Goal: Information Seeking & Learning: Learn about a topic

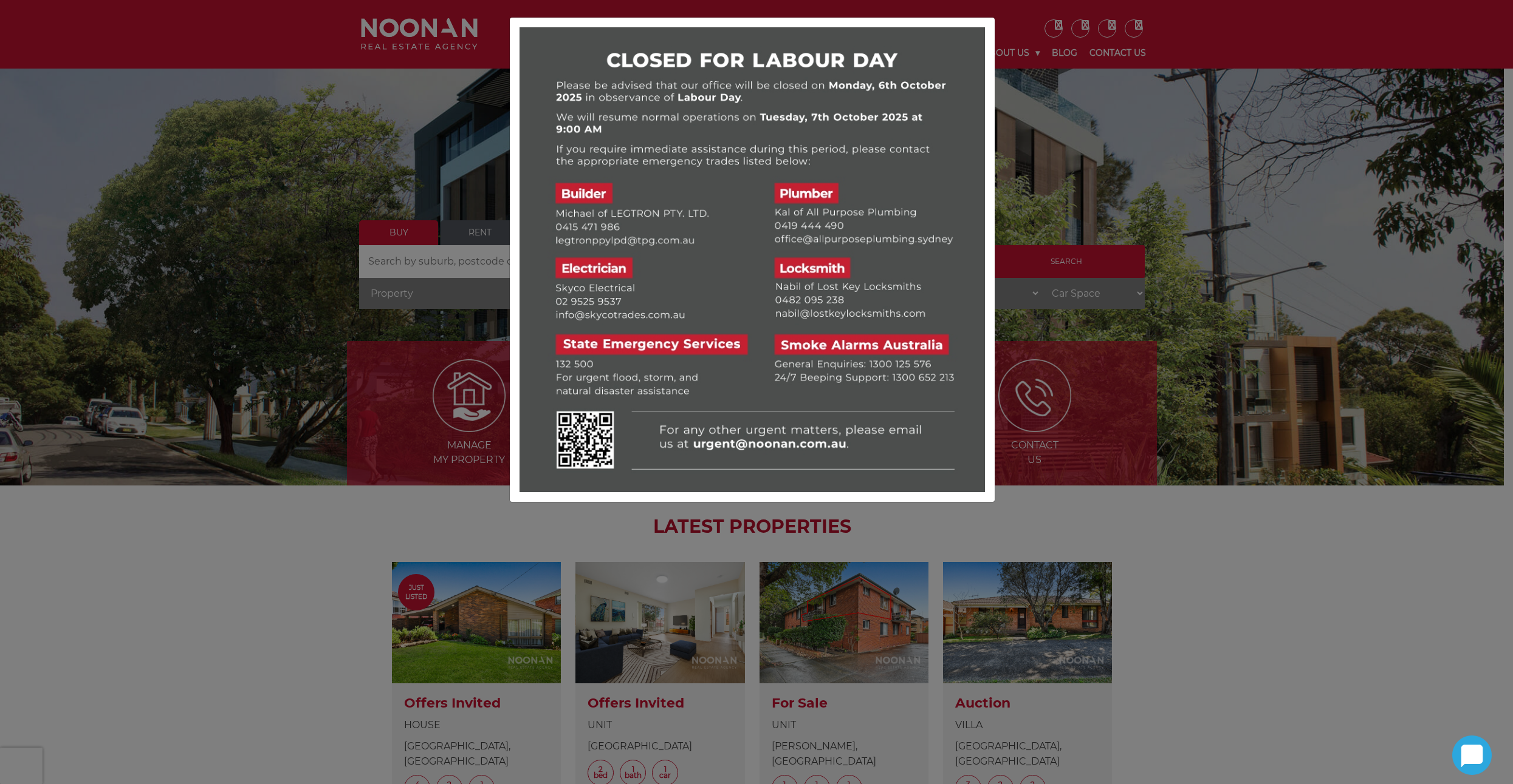
click at [1080, 197] on div at bounding box center [756, 392] width 1513 height 784
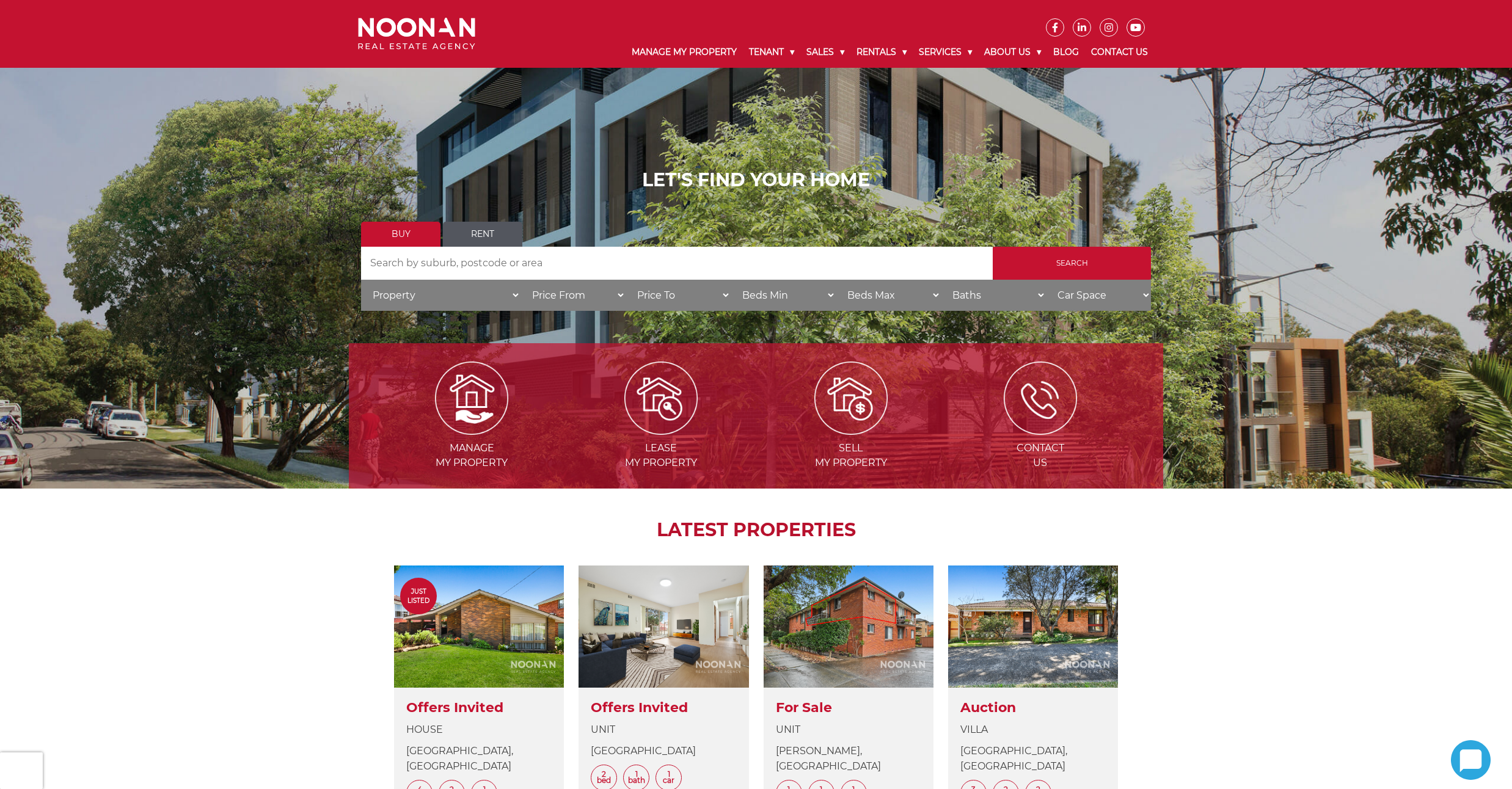
click at [479, 229] on link "Rent" at bounding box center [482, 234] width 79 height 25
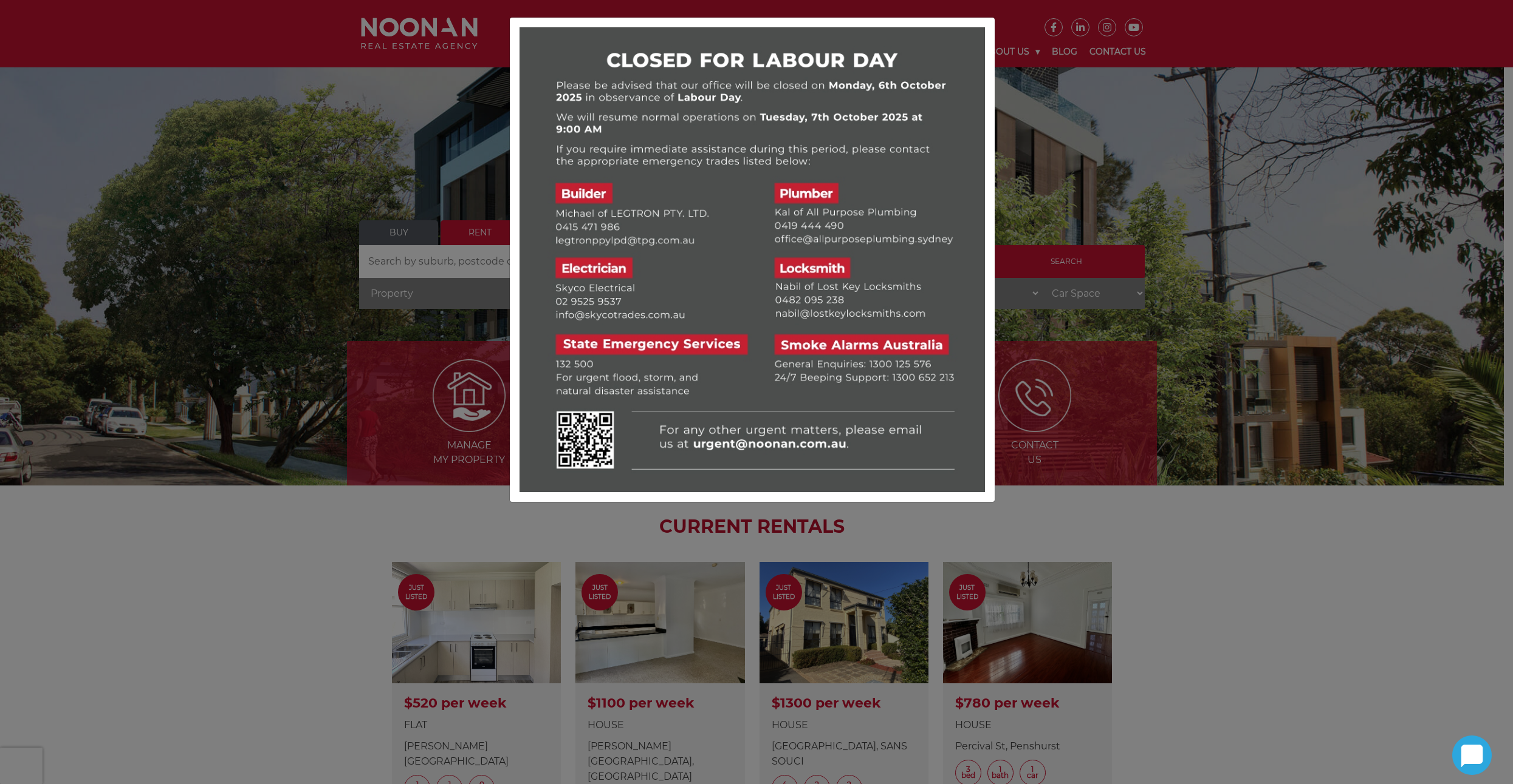
click at [1193, 186] on div at bounding box center [756, 392] width 1513 height 784
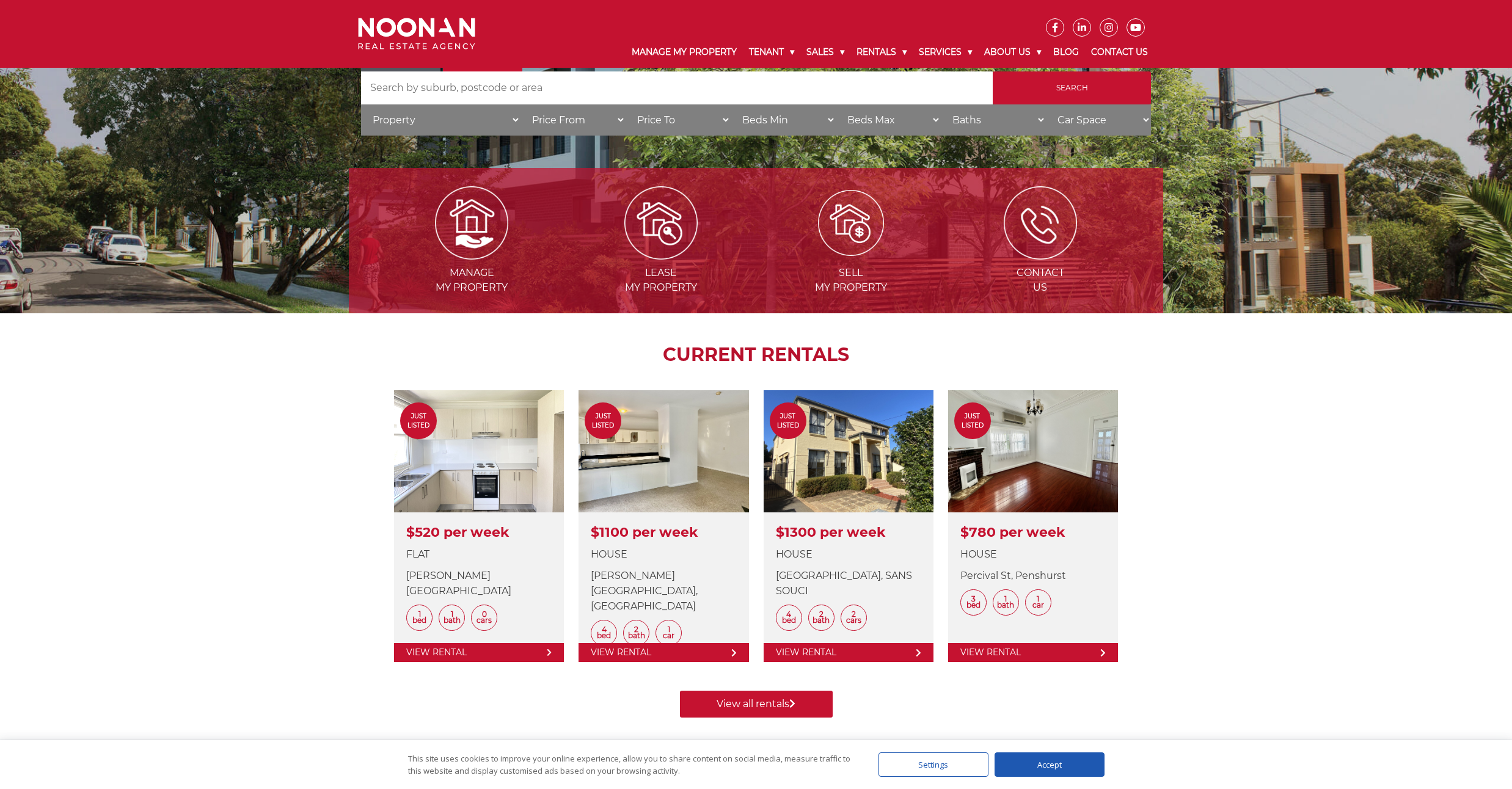
scroll to position [367, 0]
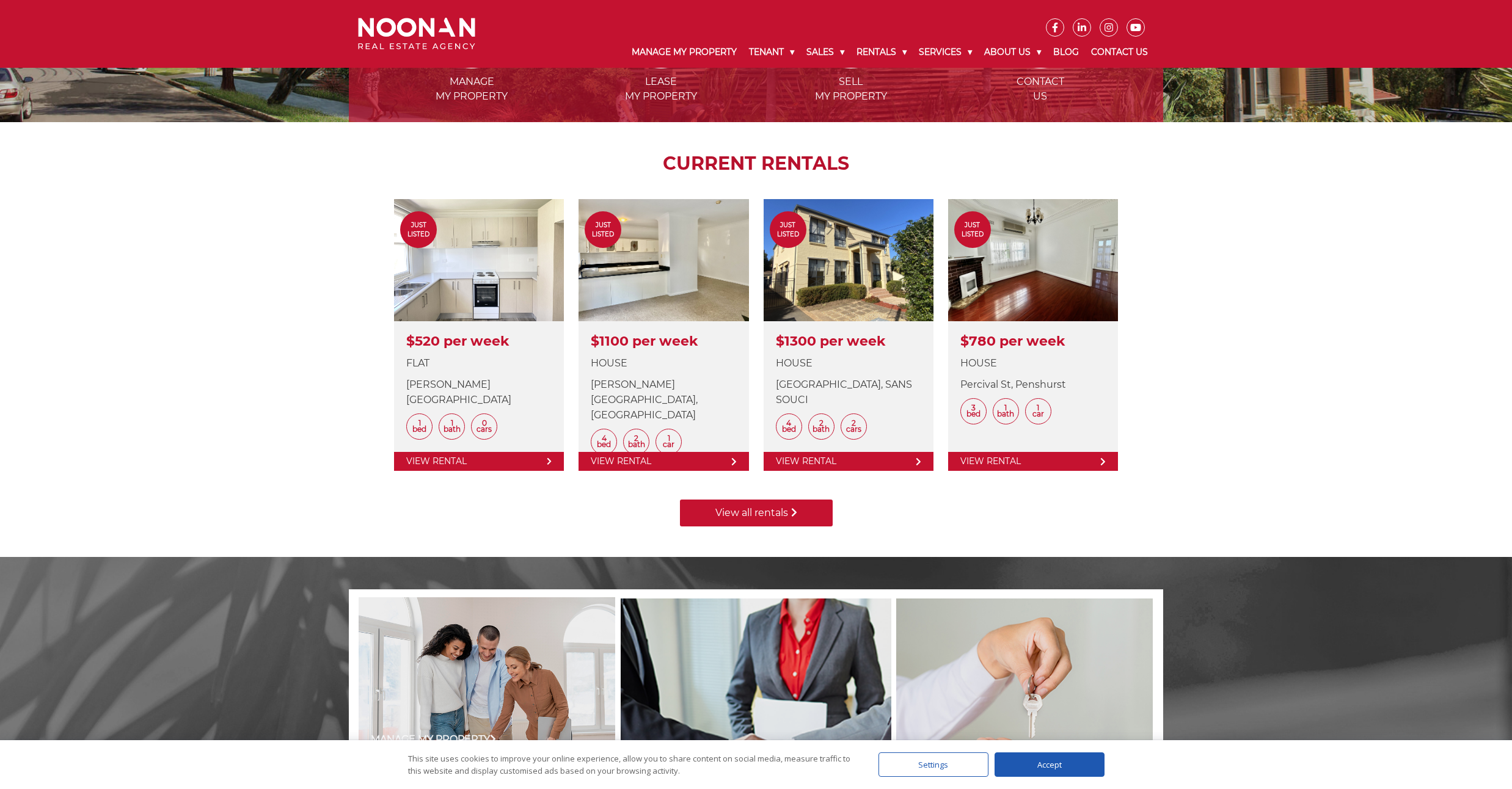
click at [779, 520] on link "View all rentals" at bounding box center [756, 513] width 153 height 27
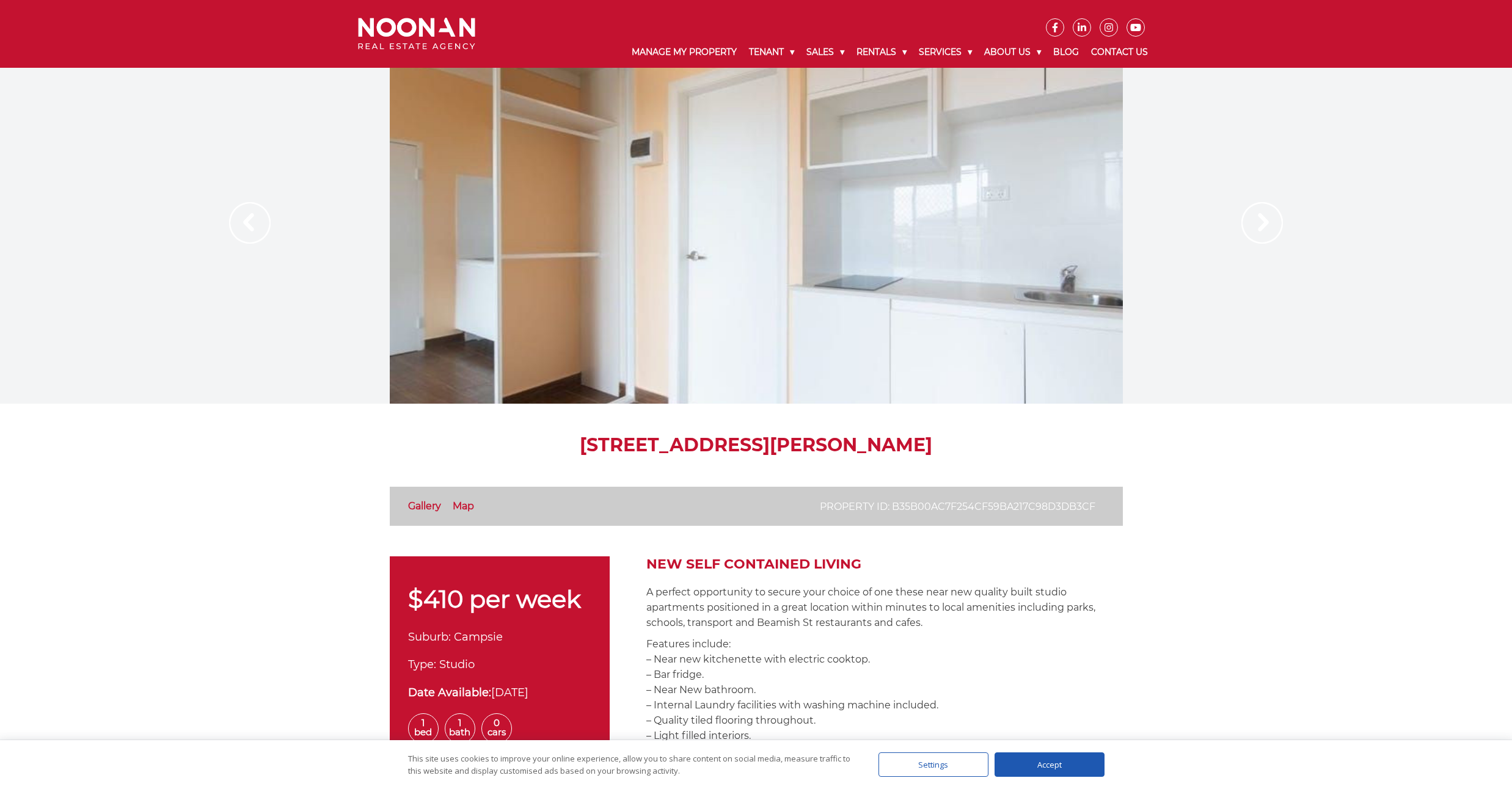
click at [730, 241] on div at bounding box center [756, 236] width 733 height 336
click at [1256, 234] on img at bounding box center [1262, 223] width 42 height 42
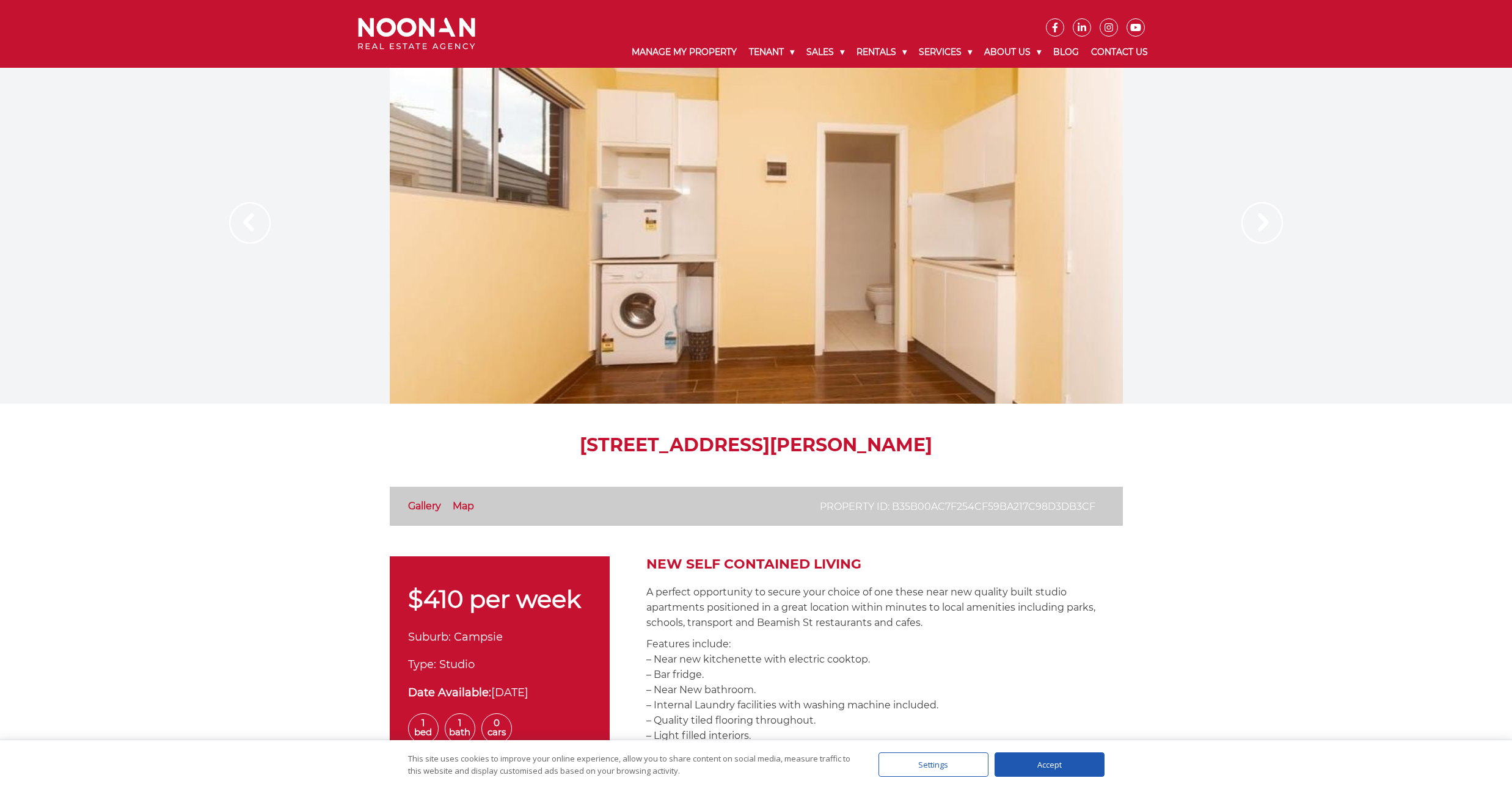
click at [1256, 234] on img at bounding box center [1262, 223] width 42 height 42
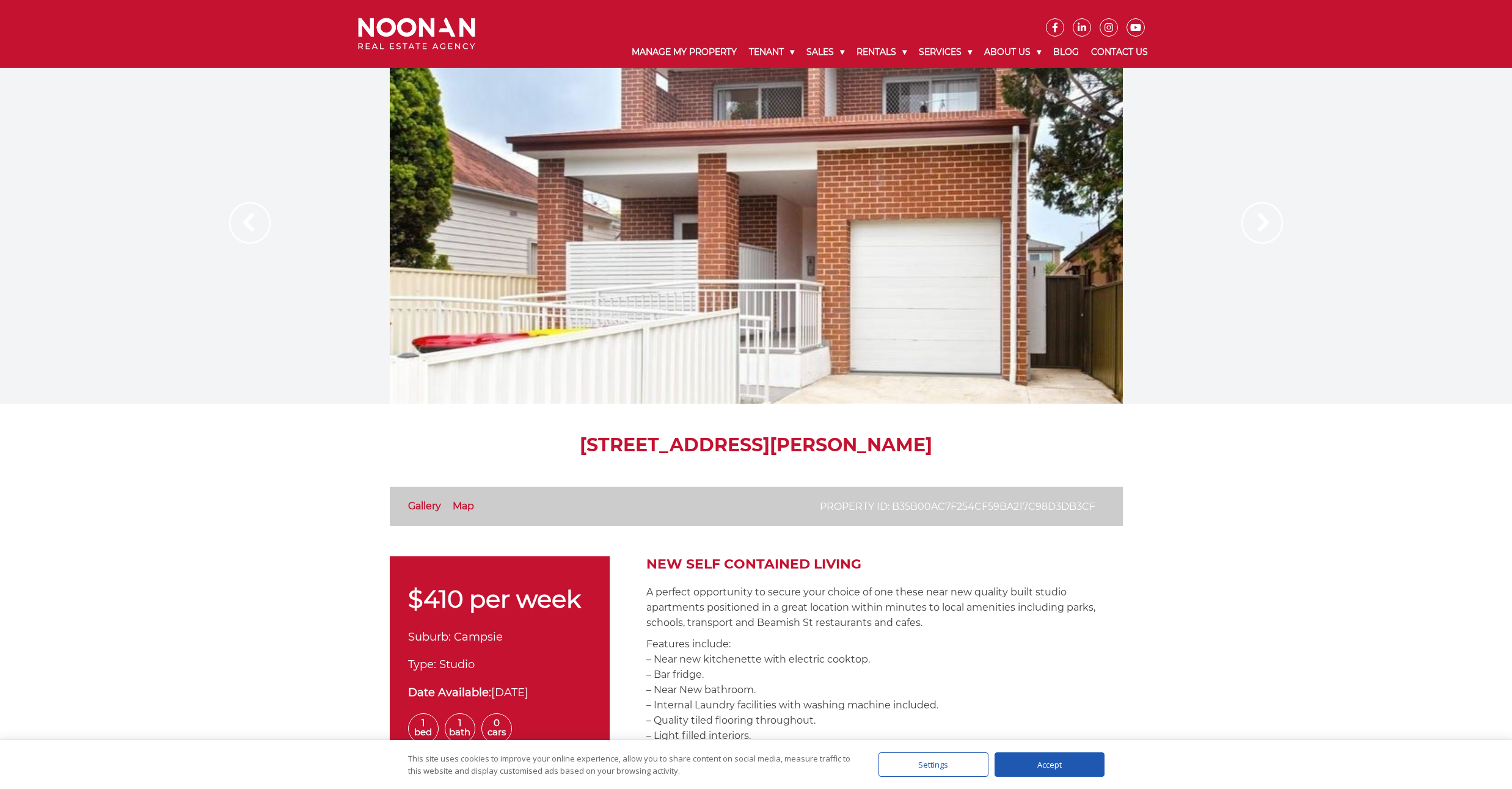
click at [1256, 234] on img at bounding box center [1262, 223] width 42 height 42
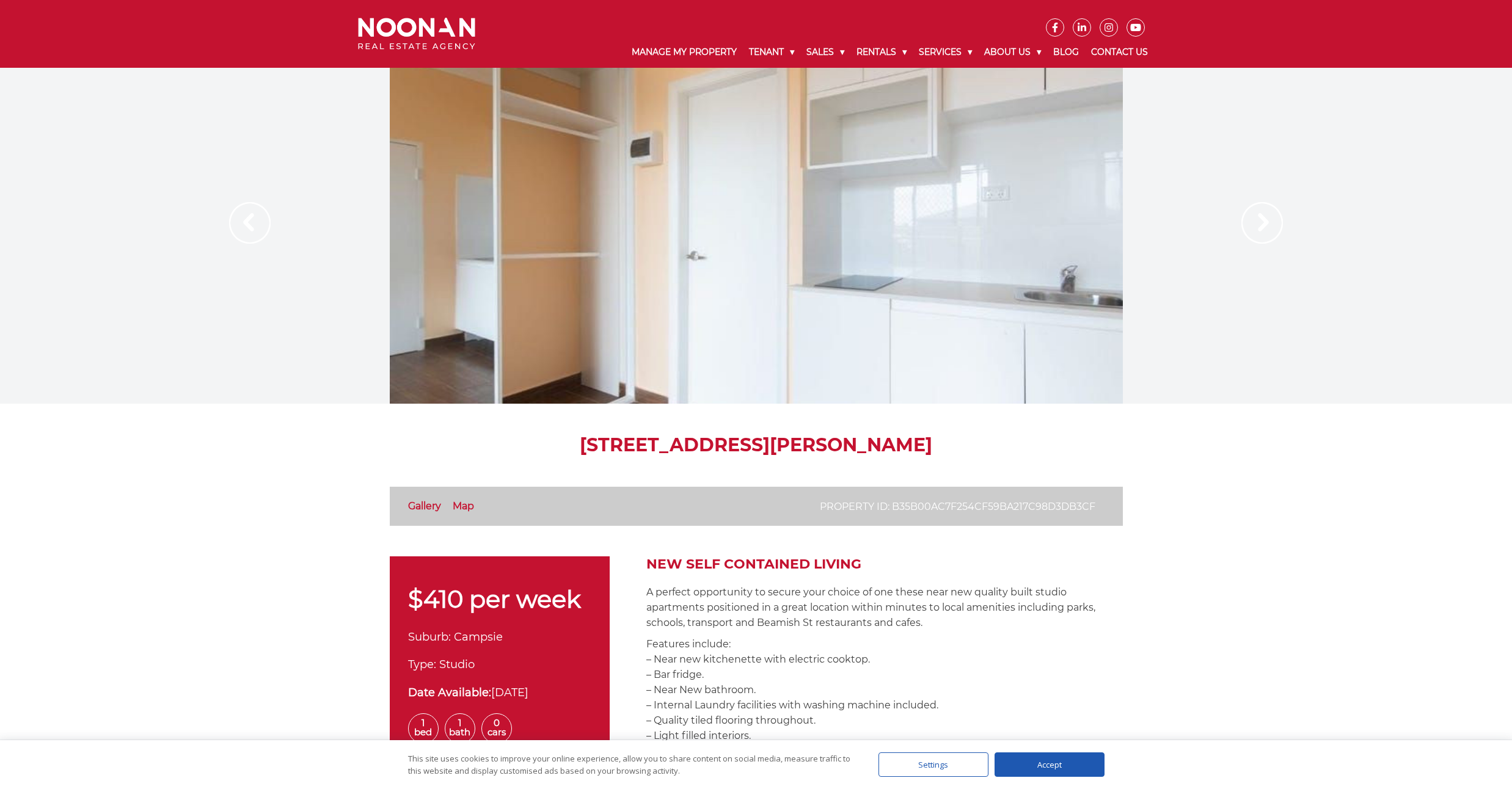
click at [1256, 234] on img at bounding box center [1262, 223] width 42 height 42
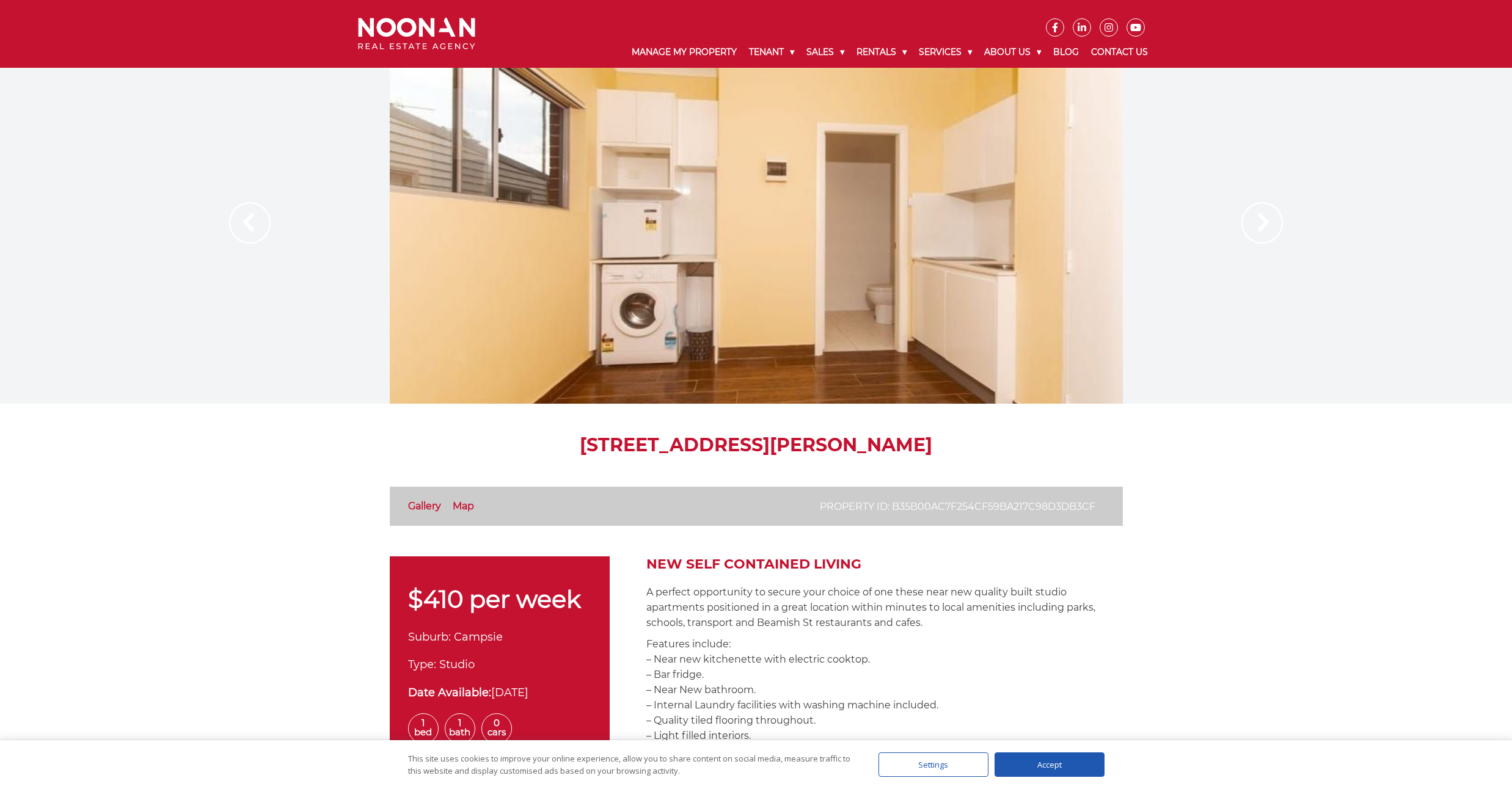
click at [1256, 234] on img at bounding box center [1262, 223] width 42 height 42
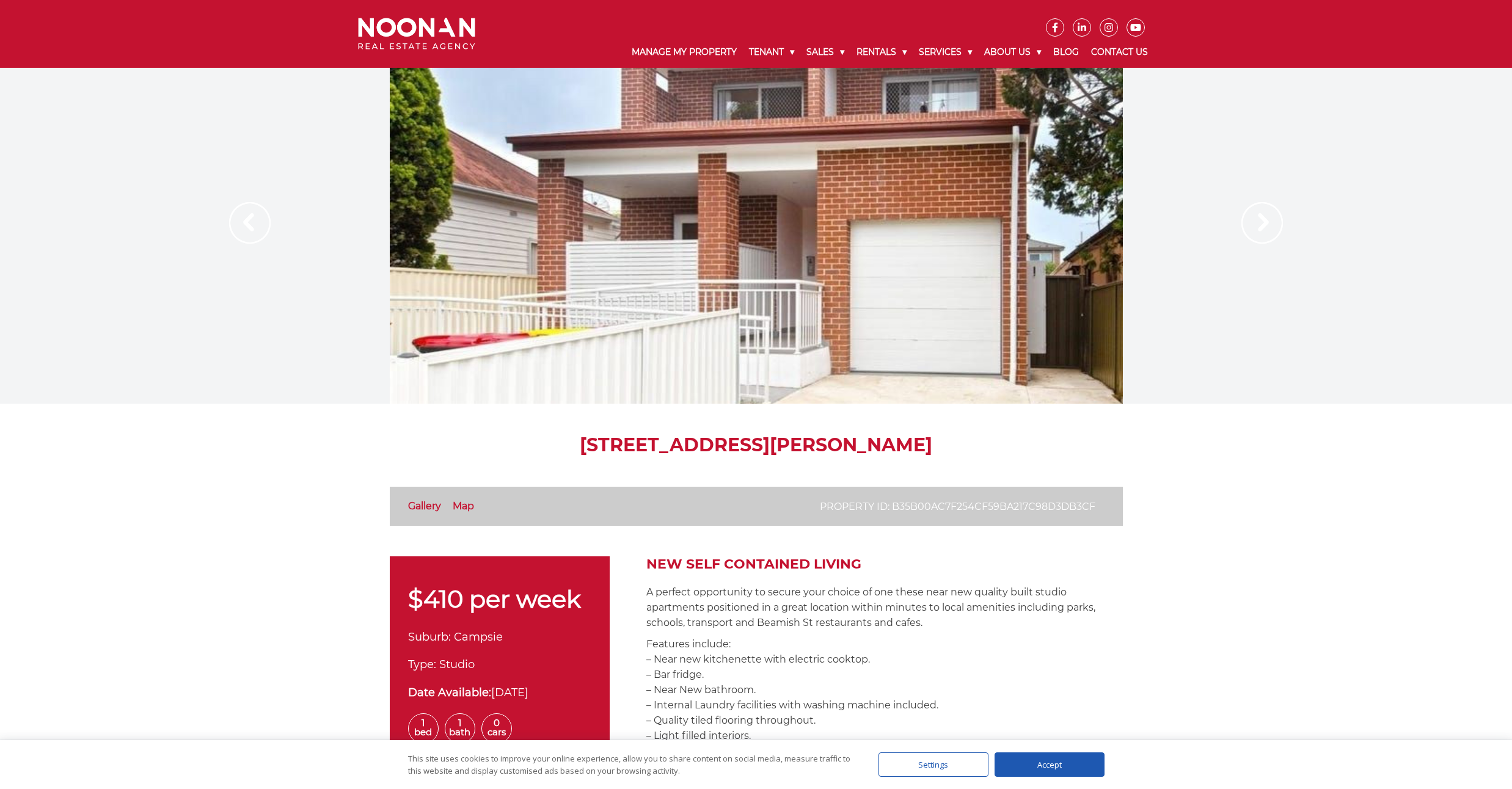
click at [1256, 234] on img at bounding box center [1262, 223] width 42 height 42
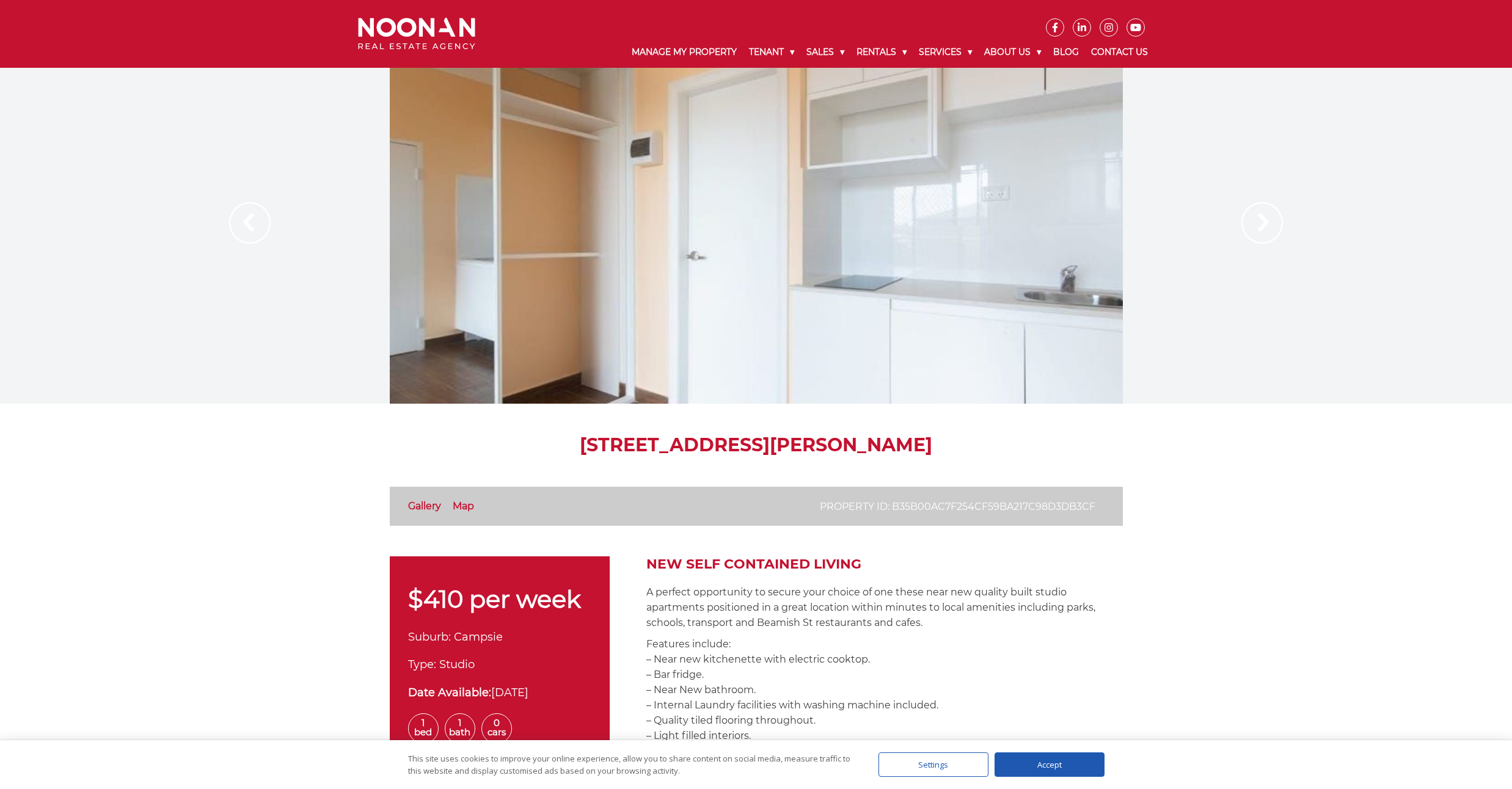
click at [1256, 234] on img at bounding box center [1262, 223] width 42 height 42
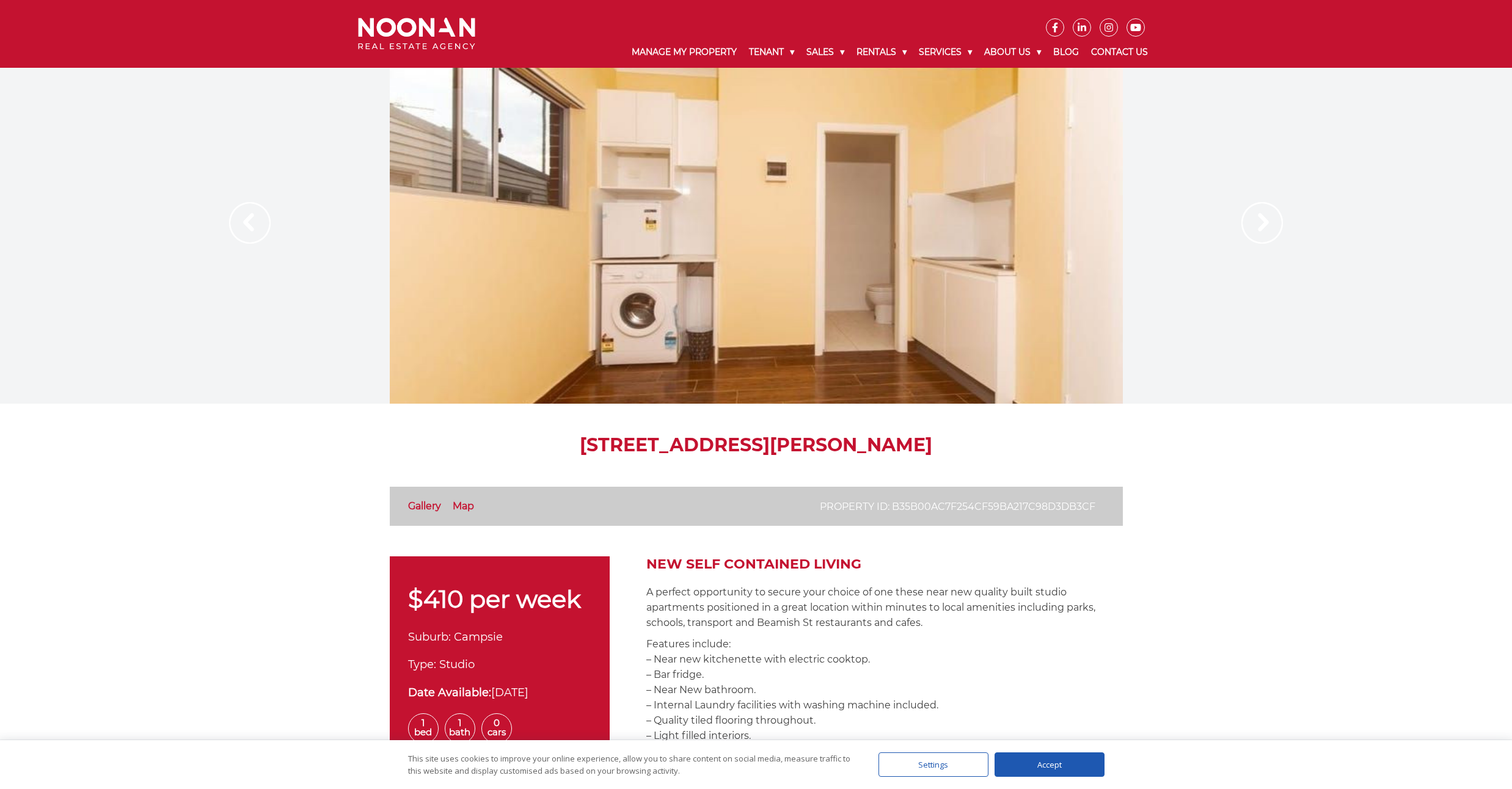
click at [1256, 234] on img at bounding box center [1262, 223] width 42 height 42
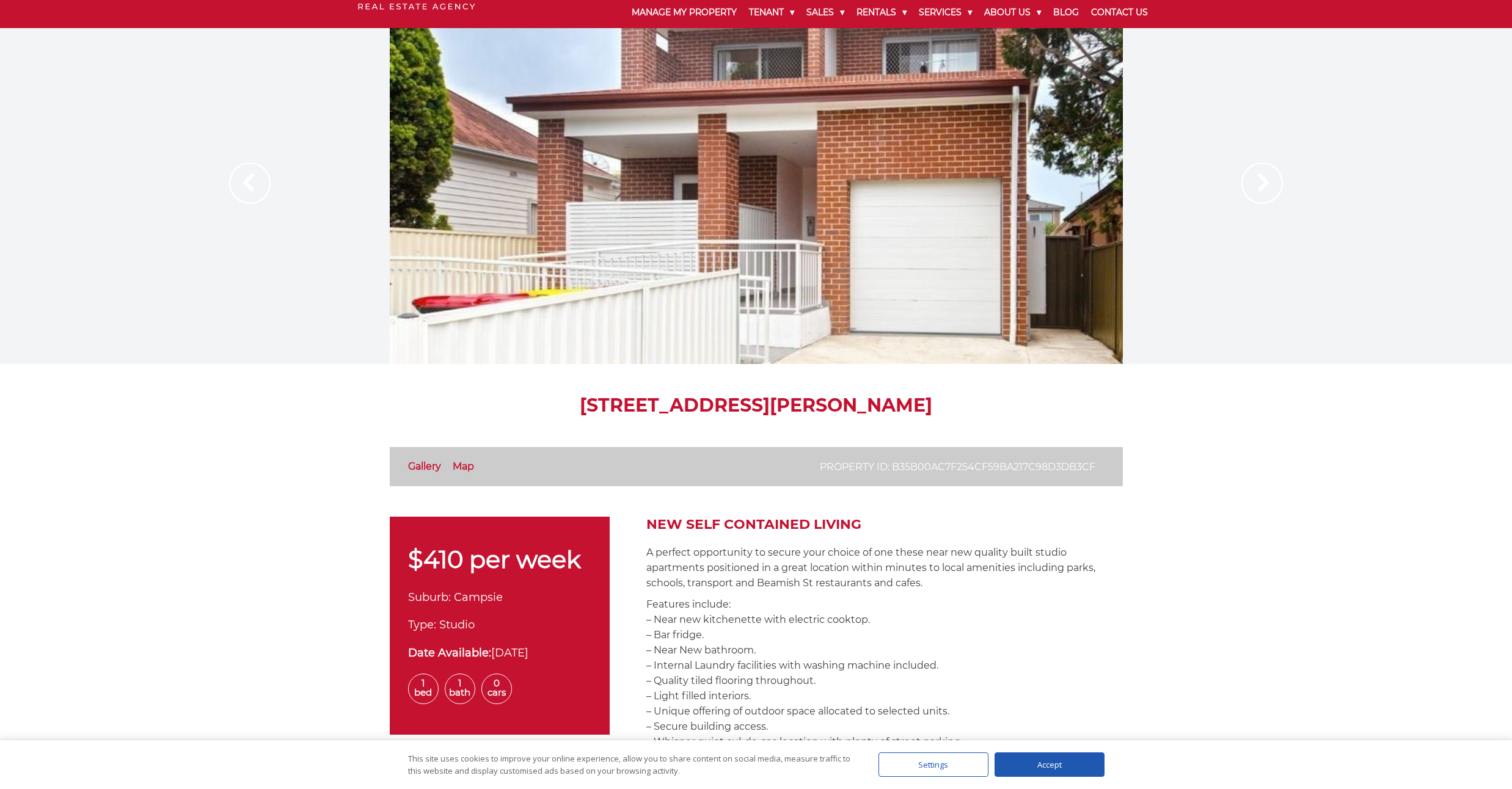
scroll to position [73, 0]
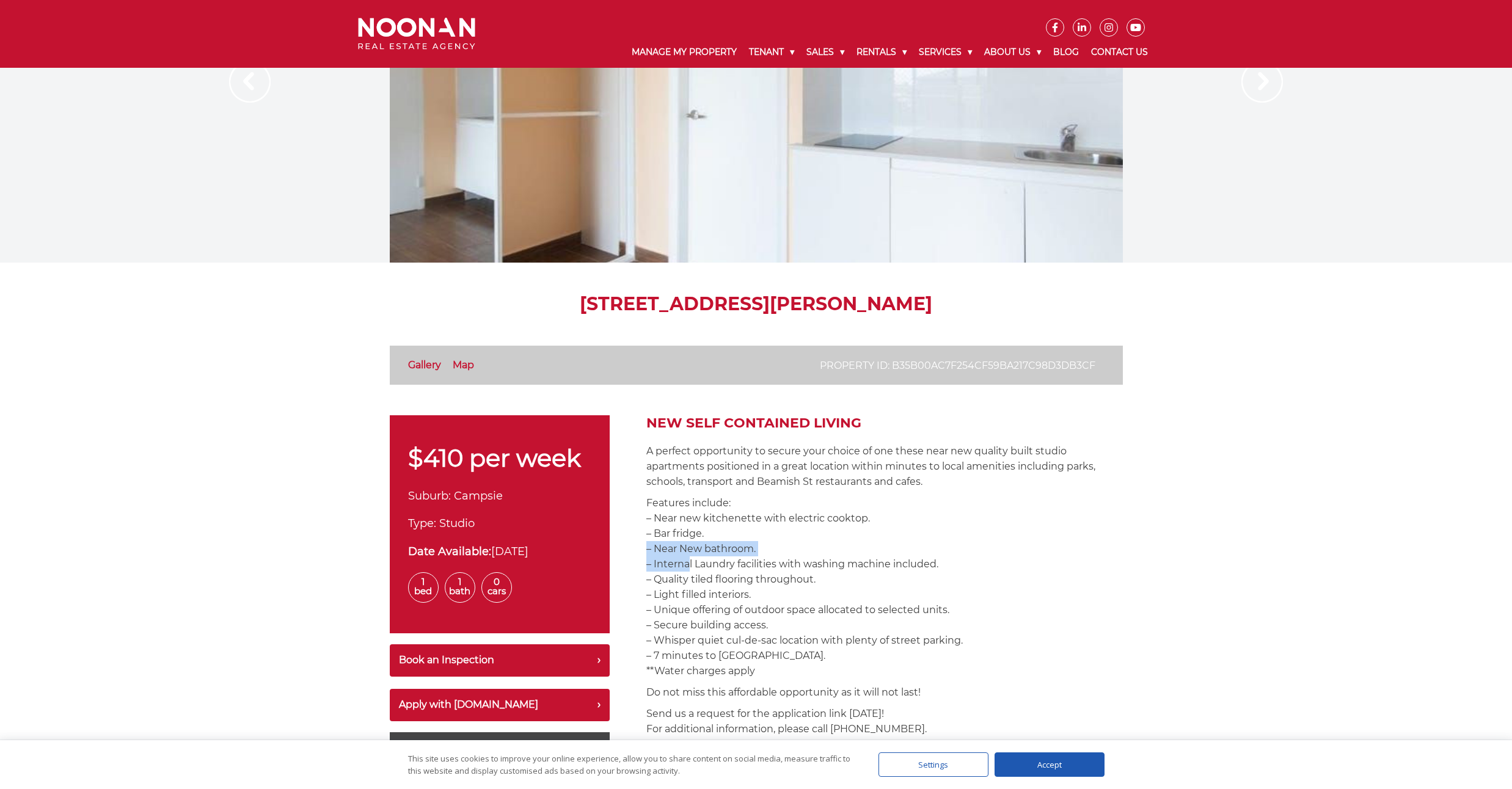
drag, startPoint x: 682, startPoint y: 566, endPoint x: 768, endPoint y: 549, distance: 87.7
click at [768, 549] on p "Features include: – Near new kitchenette with electric cooktop. – Bar fridge. –…" at bounding box center [884, 587] width 477 height 183
drag, startPoint x: 681, startPoint y: 522, endPoint x: 809, endPoint y: 513, distance: 128.3
click at [809, 513] on p "Features include: – Near new kitchenette with electric cooktop. – Bar fridge. –…" at bounding box center [884, 587] width 477 height 183
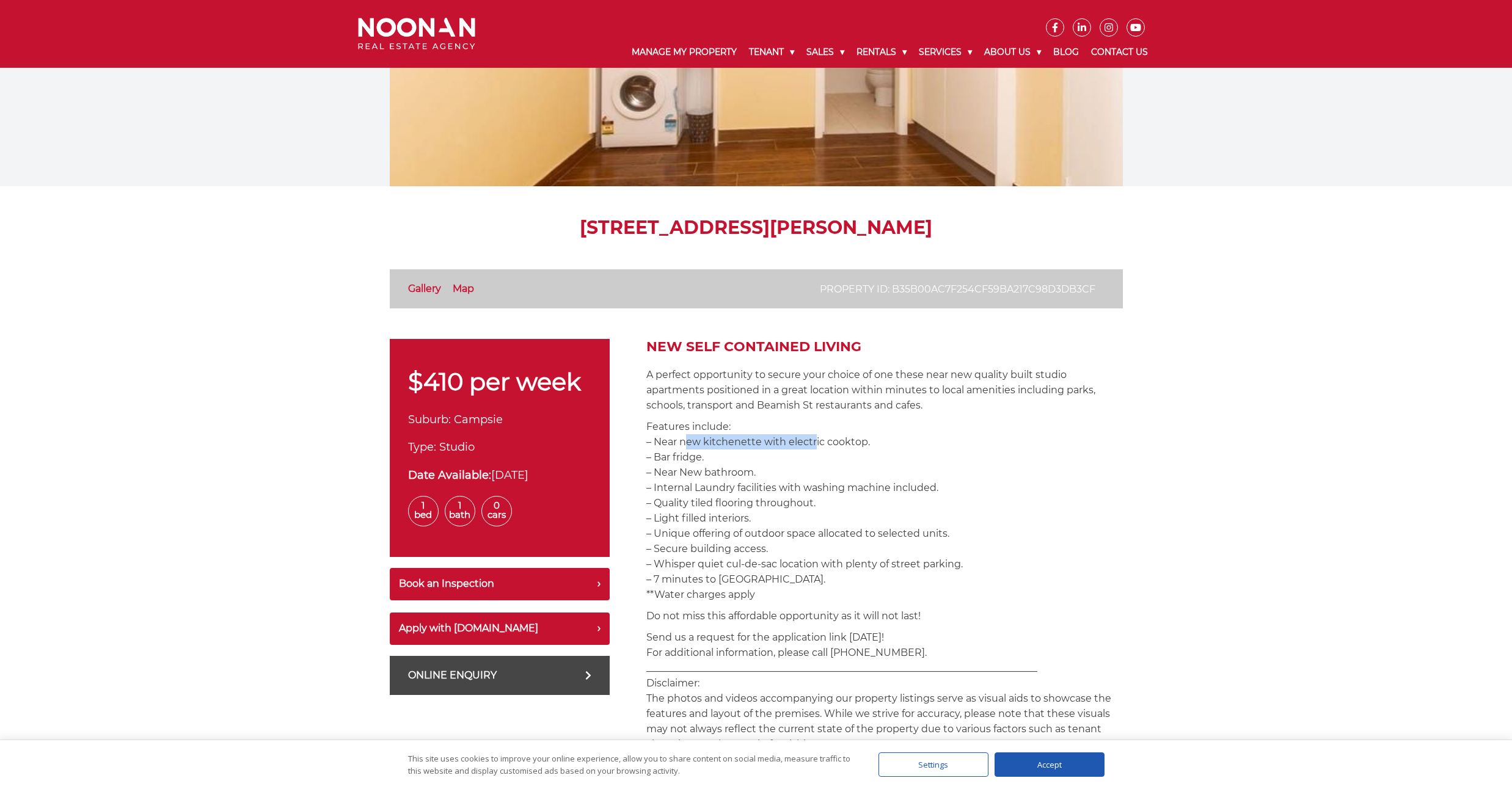
scroll to position [147, 0]
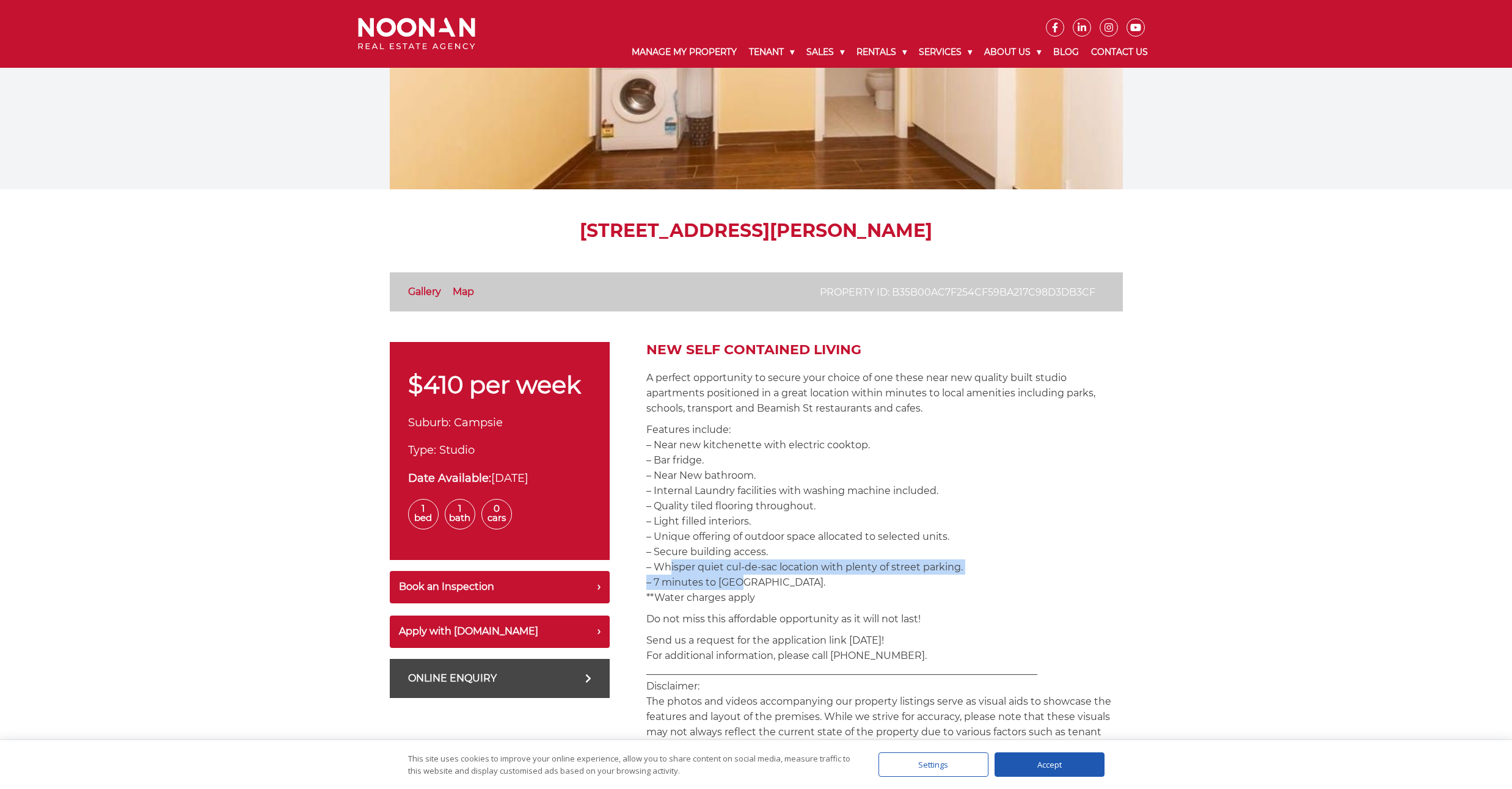
drag, startPoint x: 663, startPoint y: 570, endPoint x: 737, endPoint y: 576, distance: 74.2
click at [737, 576] on p "Features include: – Near new kitchenette with electric cooktop. – Bar fridge. –…" at bounding box center [884, 513] width 477 height 183
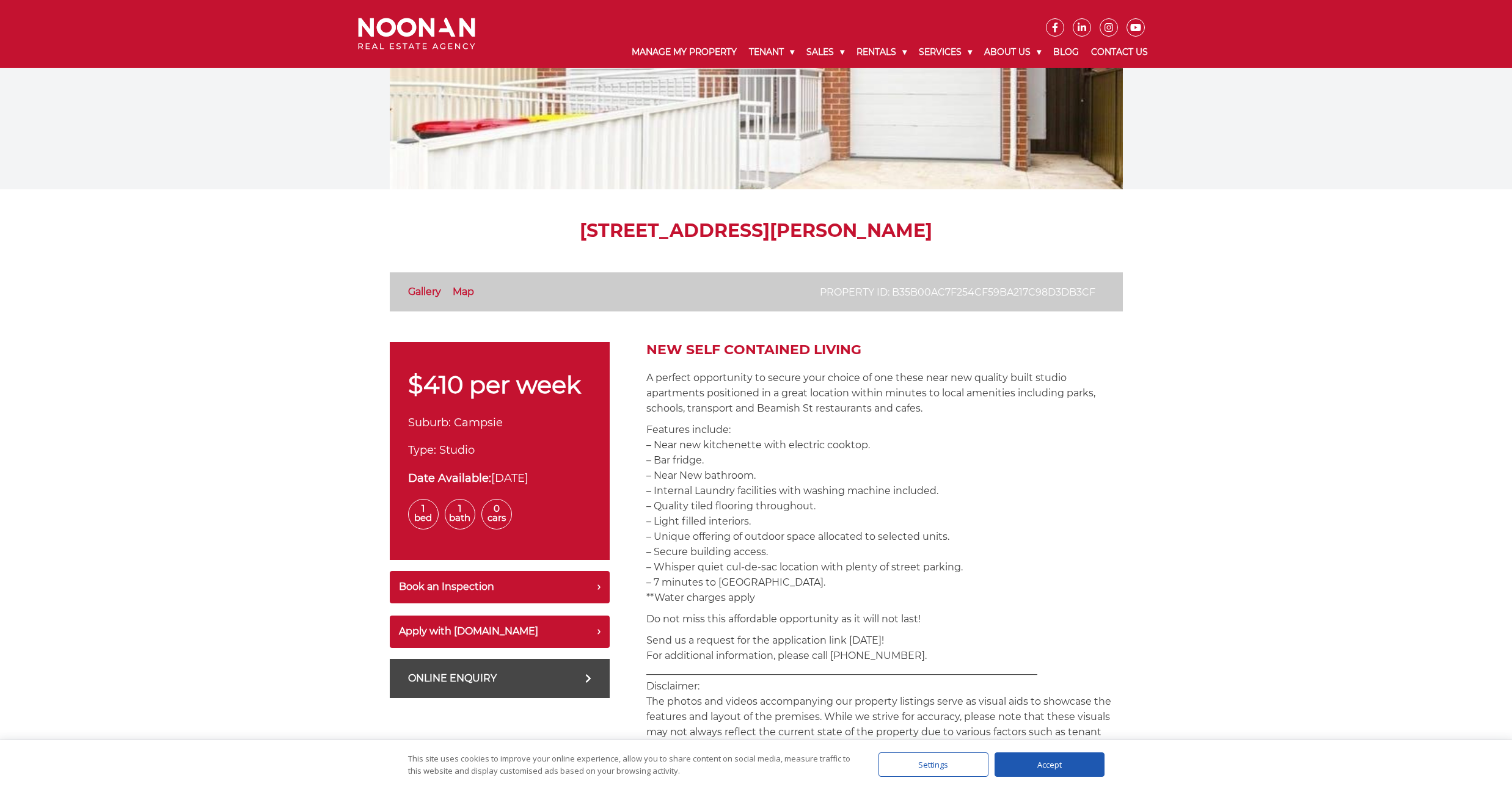
click at [686, 548] on p "Features include: – Near new kitchenette with electric cooktop. – Bar fridge. –…" at bounding box center [884, 513] width 477 height 183
drag, startPoint x: 681, startPoint y: 550, endPoint x: 717, endPoint y: 552, distance: 36.1
click at [717, 552] on p "Features include: – Near new kitchenette with electric cooktop. – Bar fridge. –…" at bounding box center [884, 513] width 477 height 183
drag, startPoint x: 699, startPoint y: 600, endPoint x: 770, endPoint y: 592, distance: 71.4
click at [770, 592] on p "Features include: – Near new kitchenette with electric cooktop. – Bar fridge. –…" at bounding box center [884, 513] width 477 height 183
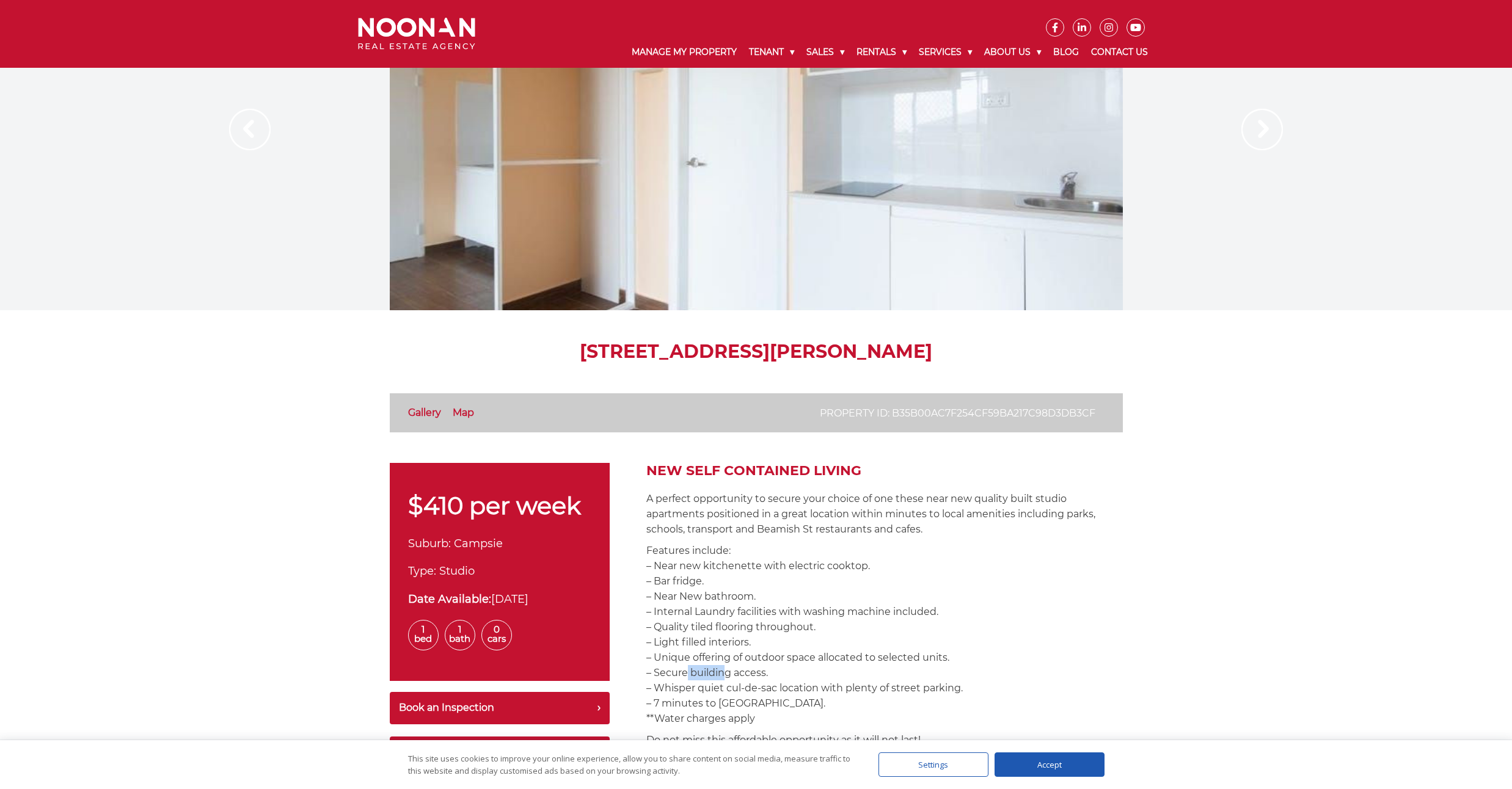
scroll to position [0, 0]
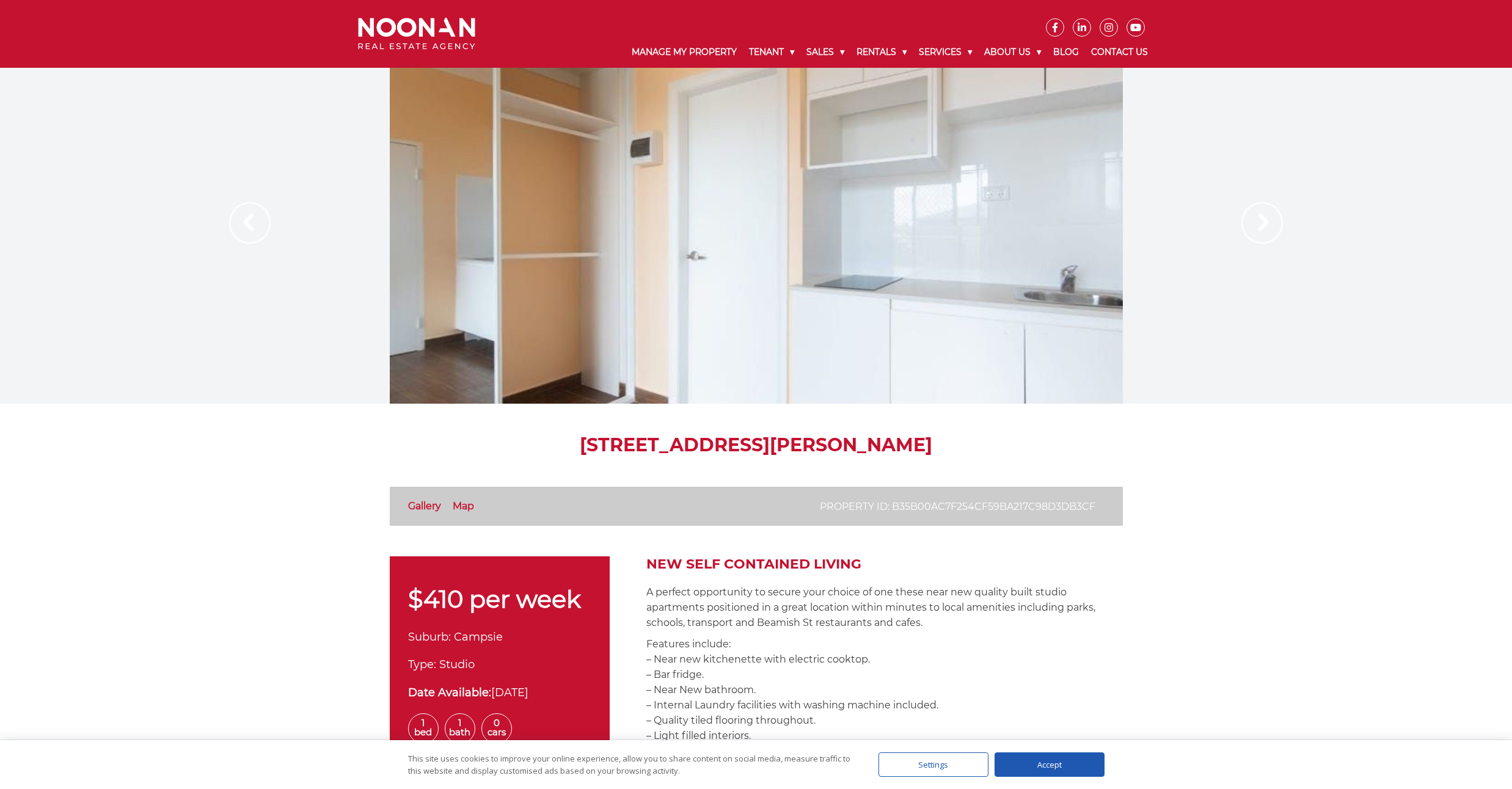
click at [675, 51] on link "Manage My Property" at bounding box center [685, 52] width 118 height 32
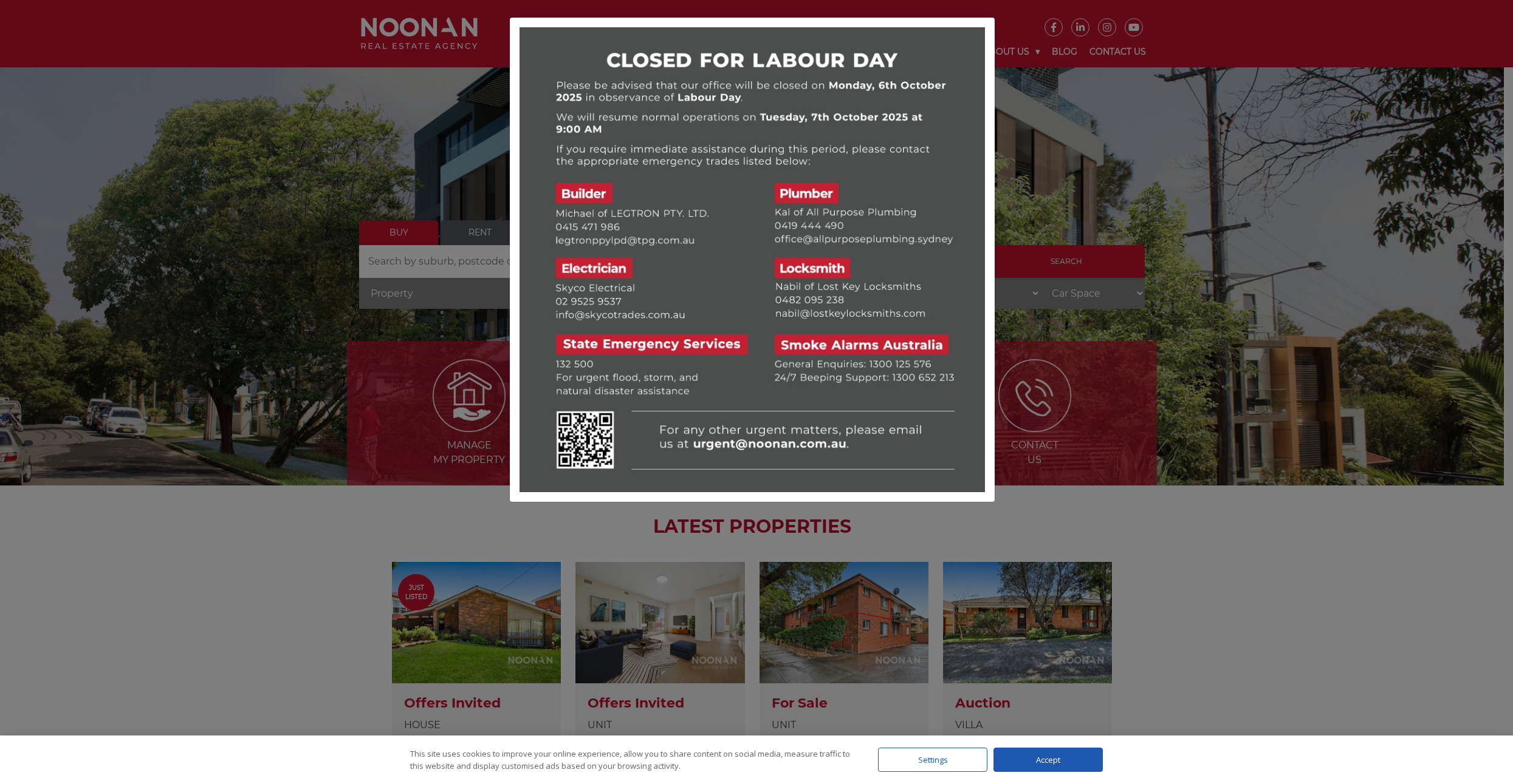
click at [1047, 198] on div at bounding box center [756, 392] width 1513 height 784
